Goal: Task Accomplishment & Management: Use online tool/utility

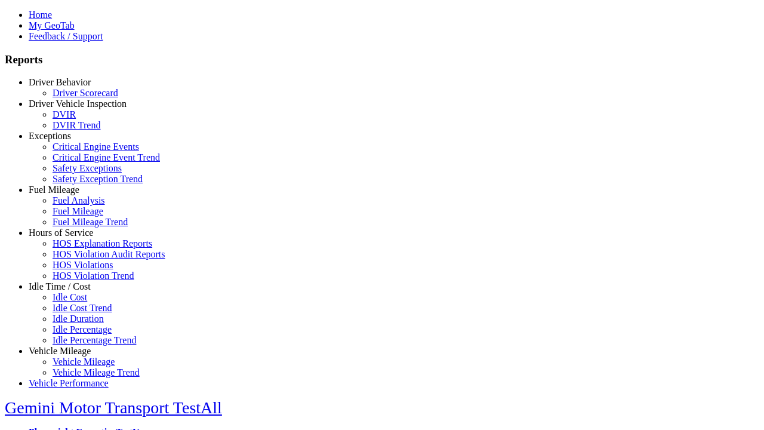
type input "**********"
select select "*********"
type input "********"
type input "**********"
